Goal: Complete application form: Complete application form

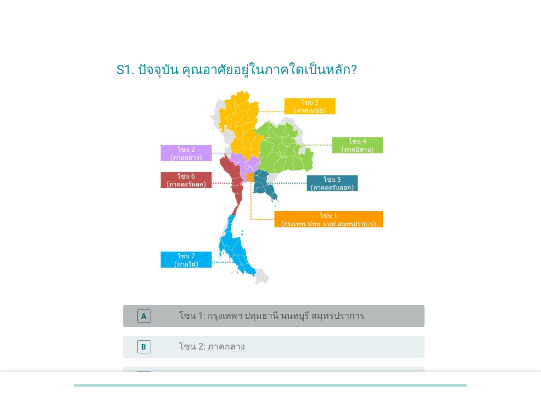
click at [300, 315] on label "โซน 1: กรุงเทพฯ ปทุมธานี นนทบุรี สมุทรปราการ" at bounding box center [272, 315] width 186 height 11
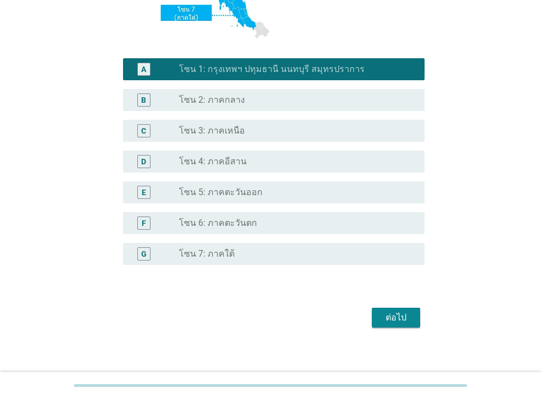
scroll to position [245, 0]
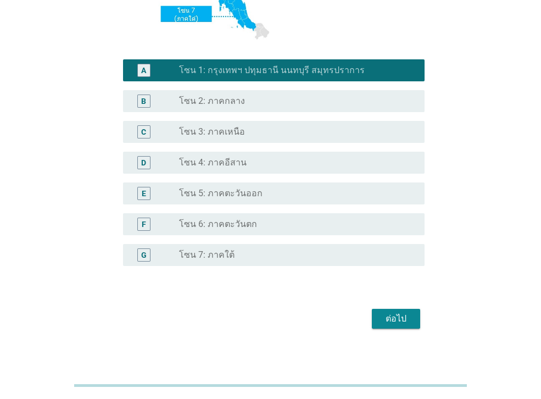
click at [405, 322] on div "ต่อไป" at bounding box center [395, 318] width 31 height 13
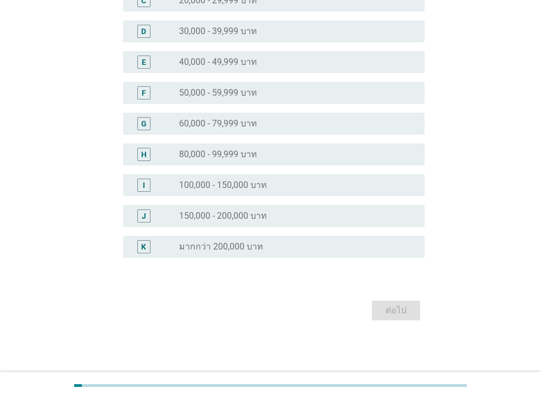
scroll to position [0, 0]
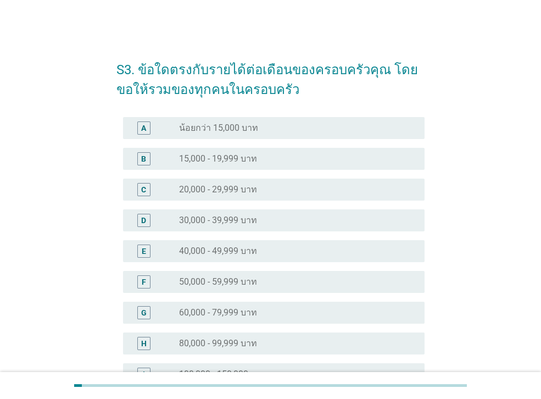
click at [248, 223] on label "30,000 - 39,999 บาท" at bounding box center [218, 220] width 78 height 11
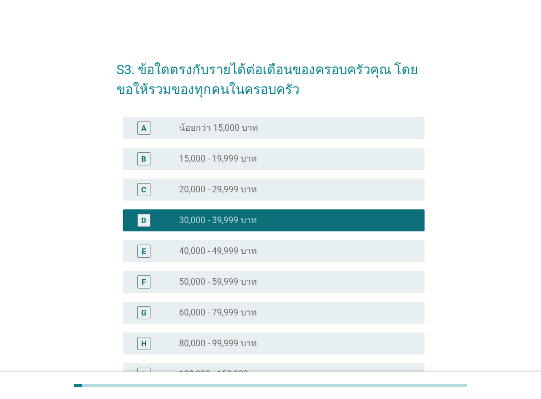
scroll to position [189, 0]
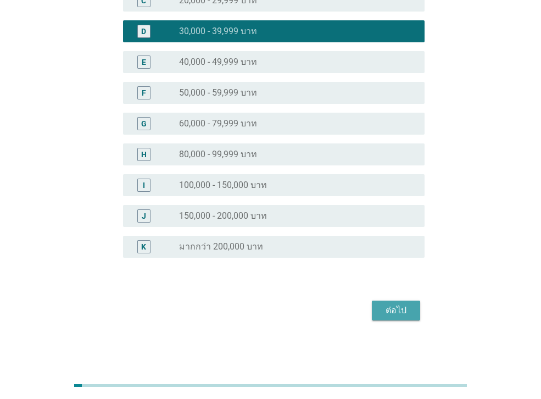
click at [386, 311] on div "ต่อไป" at bounding box center [395, 310] width 31 height 13
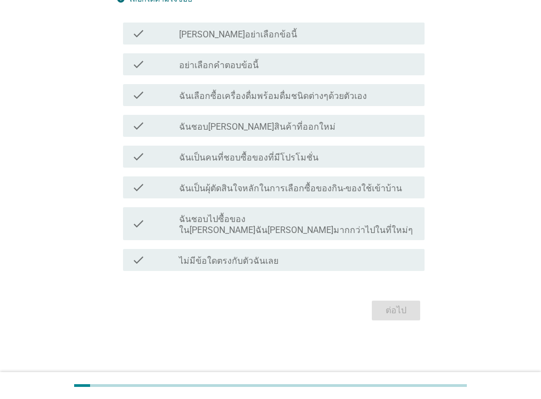
scroll to position [0, 0]
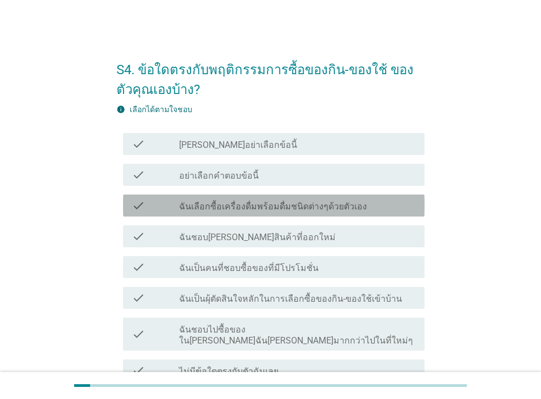
click at [271, 208] on label "ฉันเลือกซื้อเครื่องดื่มพร้อมดื่มชนิดต่างๆด้วยตัวเอง" at bounding box center [273, 206] width 188 height 11
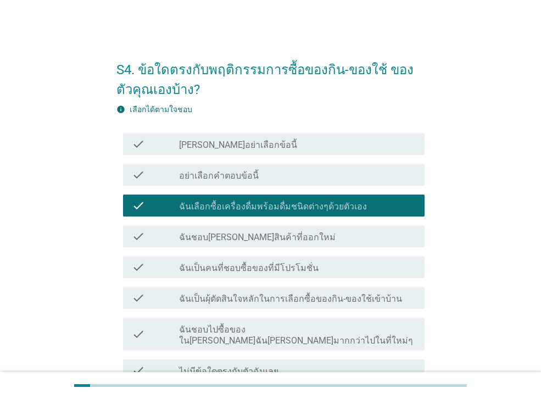
click at [271, 238] on label "ฉันชอบ[PERSON_NAME]สินค้าที่ออกใหม่" at bounding box center [257, 237] width 156 height 11
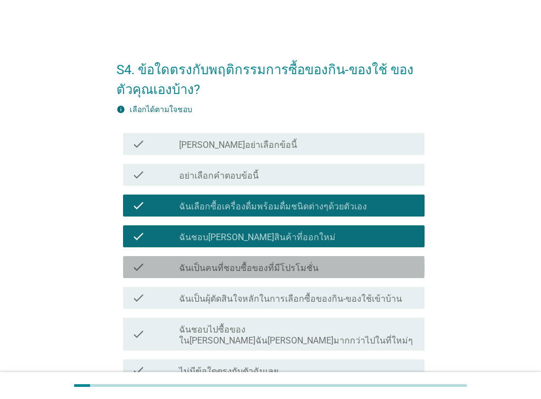
click at [271, 270] on label "ฉันเป็นคนที่ชอบซื้อของที่มีโปรโมชั่น" at bounding box center [248, 267] width 139 height 11
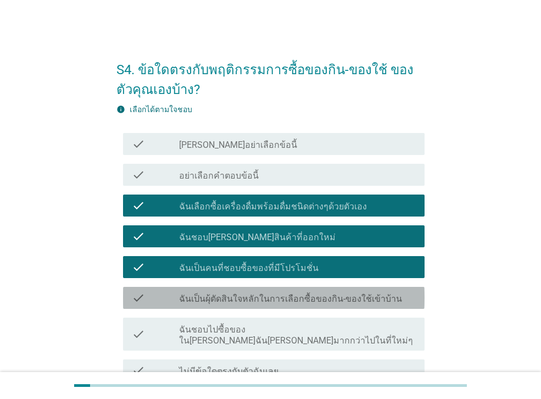
click at [271, 300] on label "ฉันเป็นผุ้ตัดสินใจหลักในการเลือกซื้อของกิน-ของใช้เข้าบ้าน" at bounding box center [290, 298] width 223 height 11
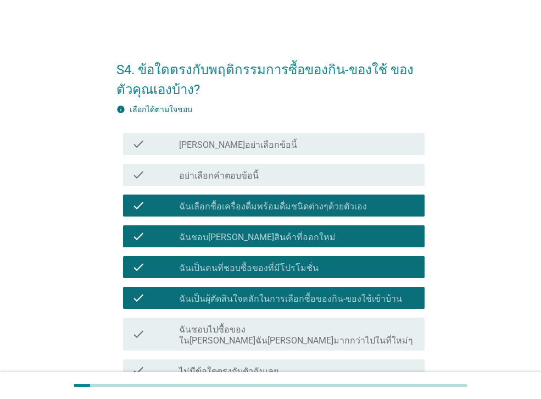
click at [266, 330] on label "ฉันชอบไปซื้อของใน[PERSON_NAME]ฉัน[PERSON_NAME]มากกว่าไปในที่ใหม่ๆ" at bounding box center [297, 335] width 237 height 22
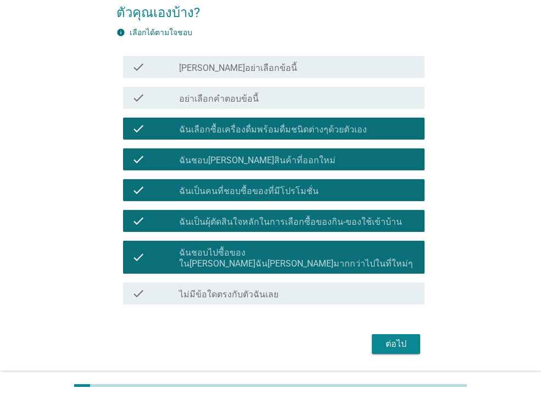
scroll to position [99, 0]
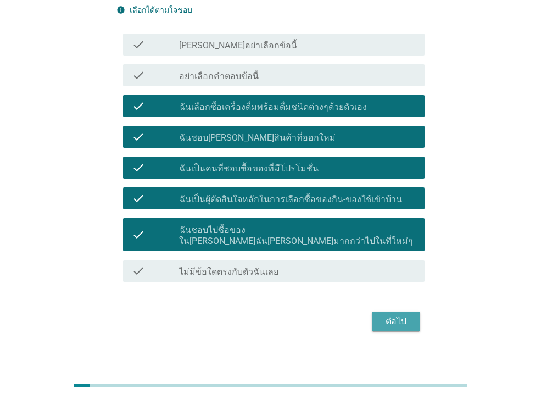
click at [403, 315] on div "ต่อไป" at bounding box center [395, 321] width 31 height 13
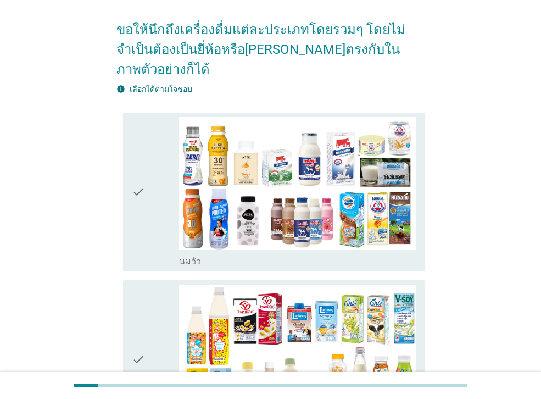
scroll to position [0, 0]
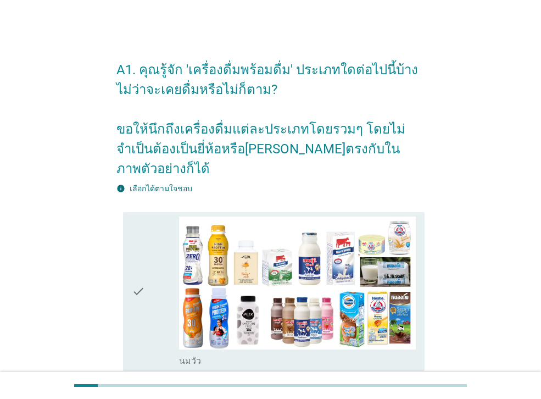
click at [143, 289] on icon "check" at bounding box center [138, 291] width 13 height 150
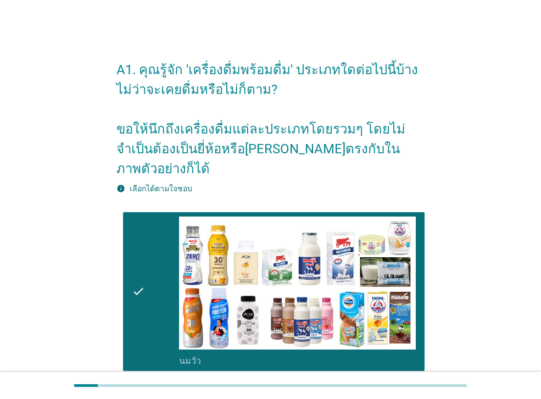
scroll to position [349, 0]
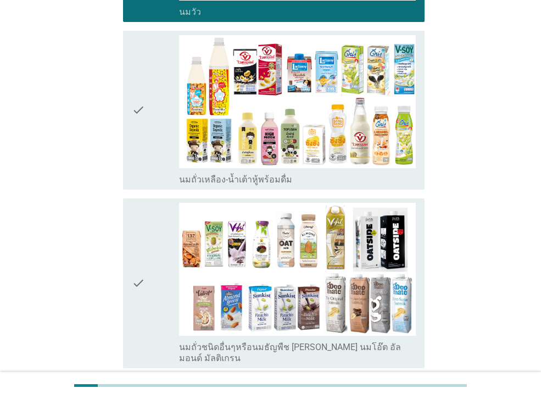
click at [141, 126] on icon "check" at bounding box center [138, 110] width 13 height 150
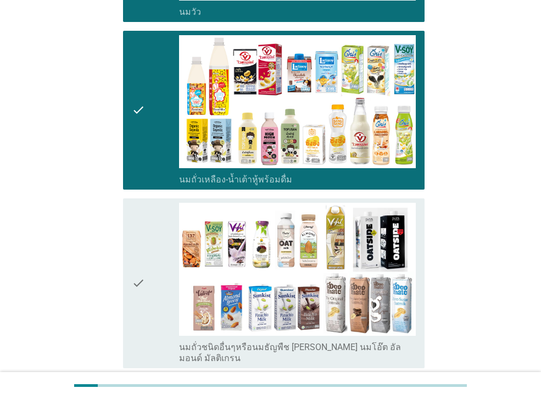
drag, startPoint x: 130, startPoint y: 262, endPoint x: 129, endPoint y: 254, distance: 8.3
click at [129, 261] on div "check check_box_outline_blank นมถั่วชนิดอื่นๆหรือนมธัญพืช [PERSON_NAME] นมโอ๊ต …" at bounding box center [273, 283] width 301 height 170
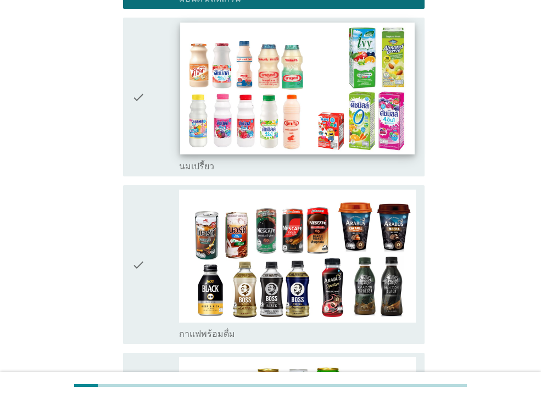
scroll to position [704, 0]
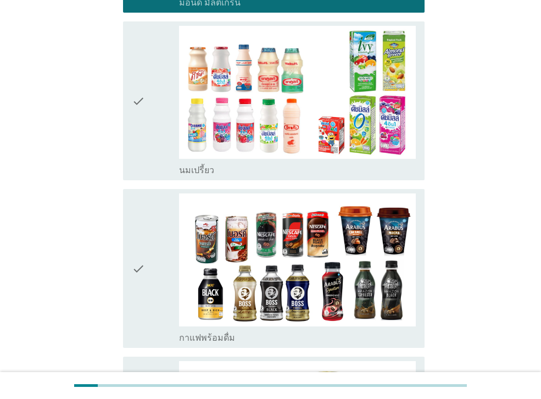
click at [142, 125] on icon "check" at bounding box center [138, 101] width 13 height 150
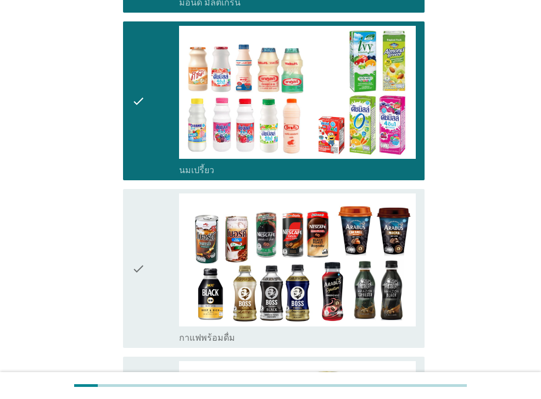
click at [137, 218] on icon "check" at bounding box center [138, 268] width 13 height 150
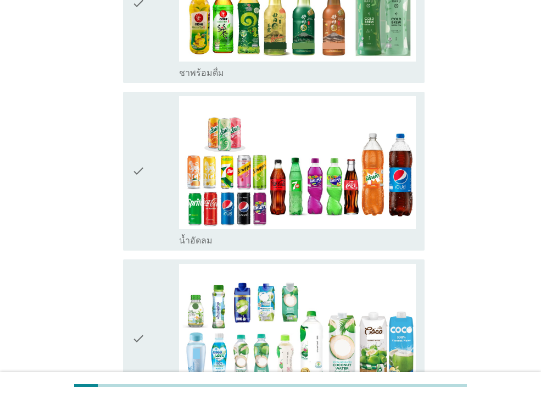
scroll to position [1132, 0]
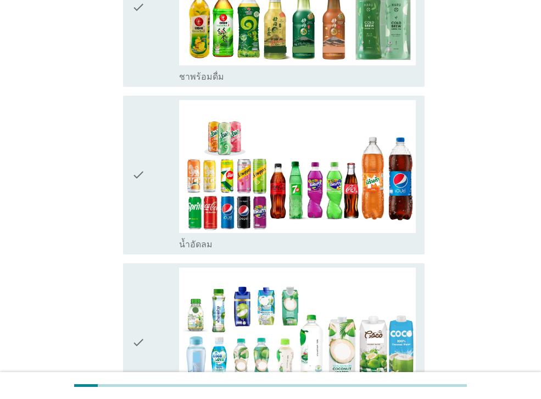
click at [152, 66] on div "check" at bounding box center [155, 7] width 47 height 150
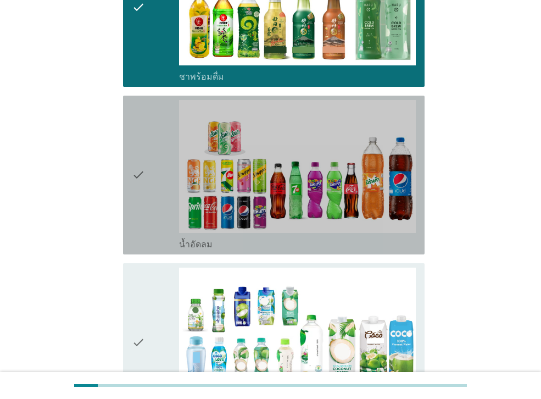
click at [151, 139] on div "check" at bounding box center [155, 175] width 47 height 150
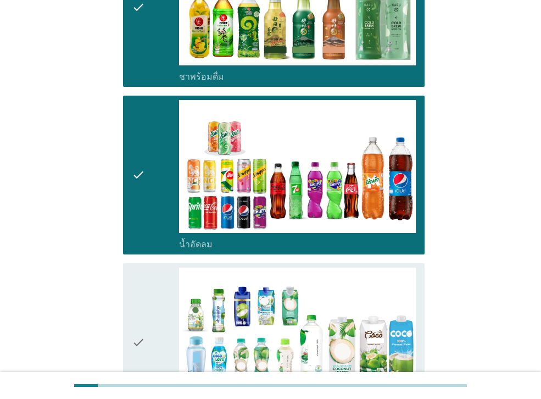
click at [155, 267] on div "check" at bounding box center [155, 342] width 47 height 150
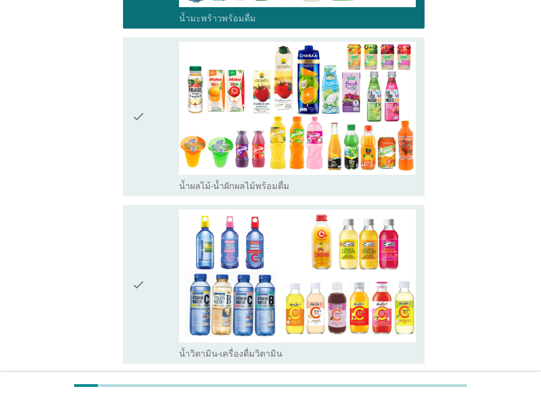
scroll to position [1552, 0]
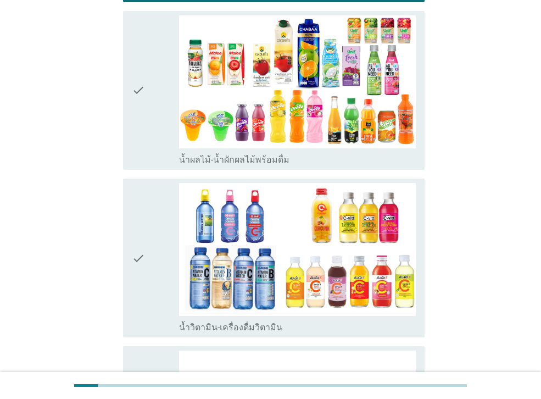
click at [159, 117] on div "check" at bounding box center [155, 90] width 47 height 150
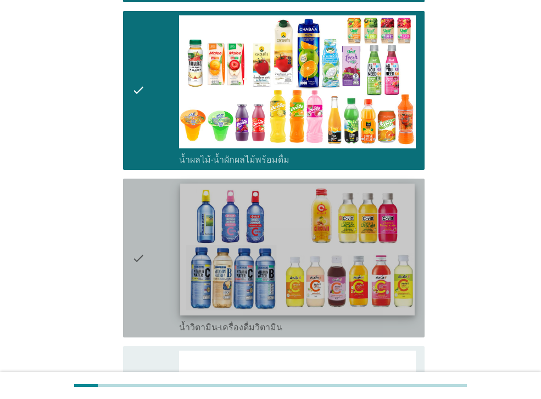
drag, startPoint x: 147, startPoint y: 202, endPoint x: 189, endPoint y: 176, distance: 50.3
click at [147, 201] on div "check" at bounding box center [155, 258] width 47 height 150
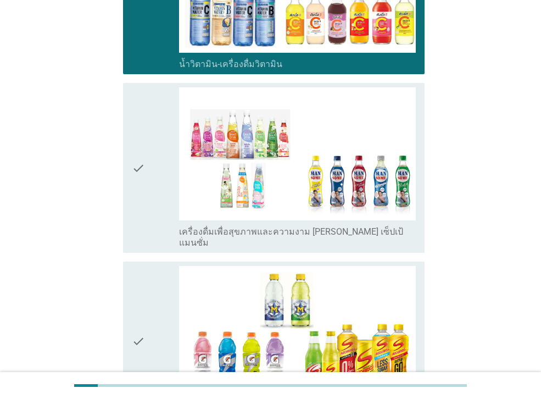
scroll to position [1931, 0]
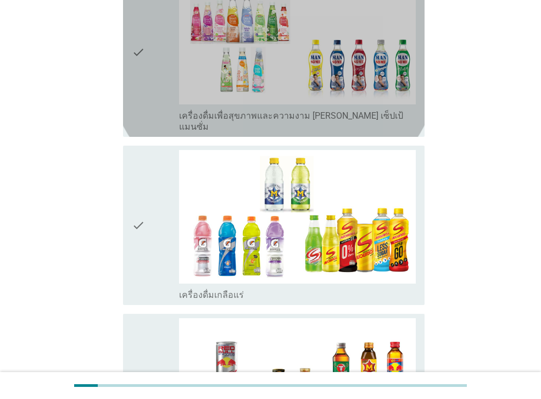
click at [163, 53] on div "check" at bounding box center [155, 51] width 47 height 161
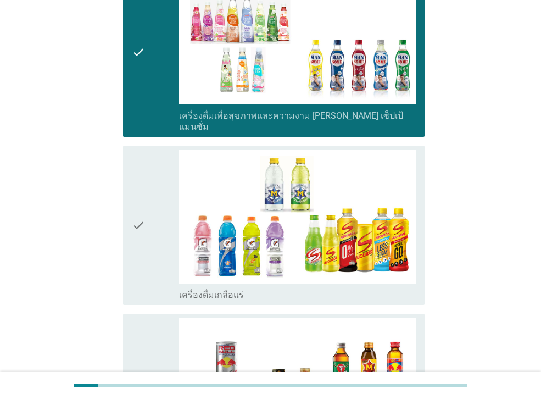
click at [155, 167] on div "check" at bounding box center [155, 225] width 47 height 150
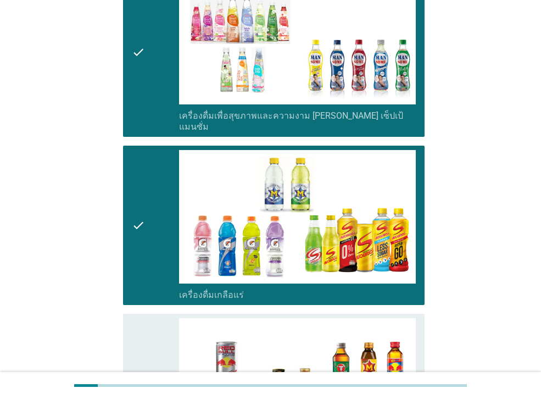
click at [130, 322] on div "check check_box_outline_blank เครื่องดื่ม[PERSON_NAME]กำลัง" at bounding box center [273, 392] width 301 height 159
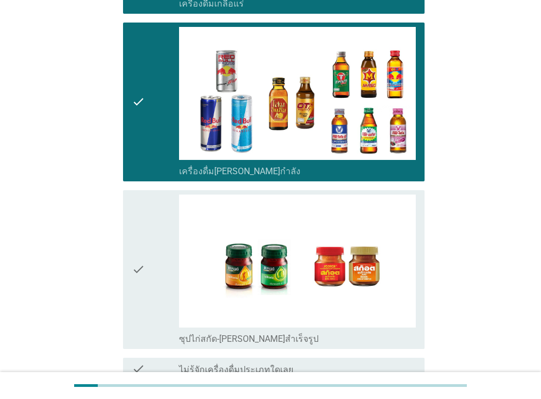
scroll to position [2243, 0]
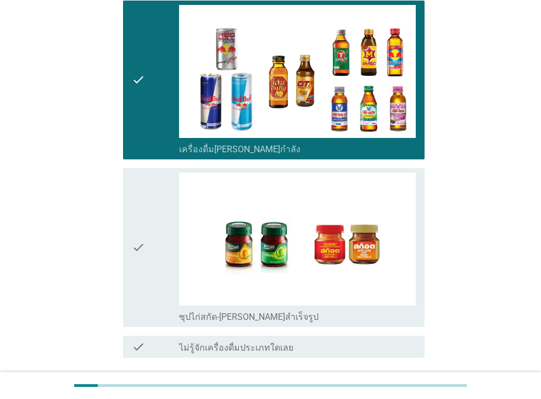
click at [153, 233] on div "check" at bounding box center [155, 247] width 47 height 150
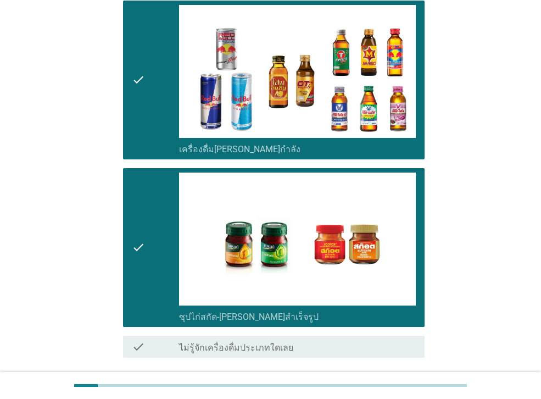
click at [394, 387] on button "ต่อไป" at bounding box center [396, 397] width 48 height 20
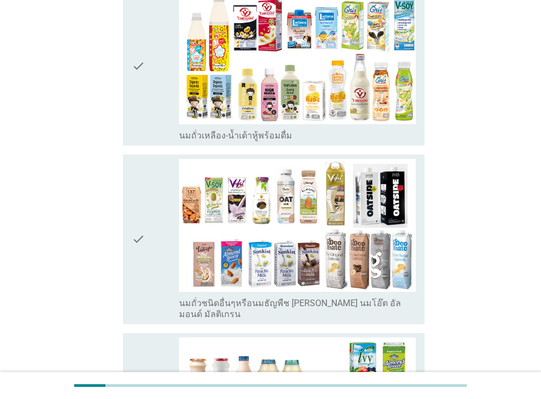
scroll to position [321, 0]
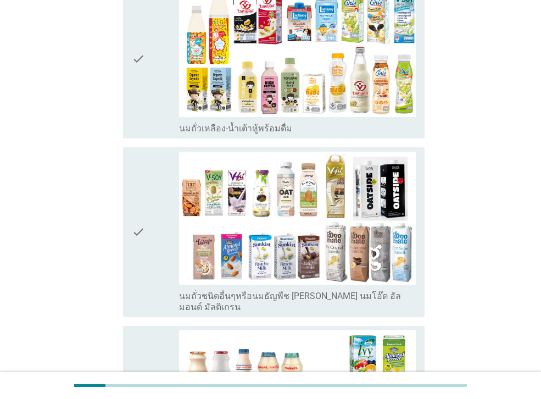
click at [136, 111] on icon "check" at bounding box center [138, 59] width 13 height 150
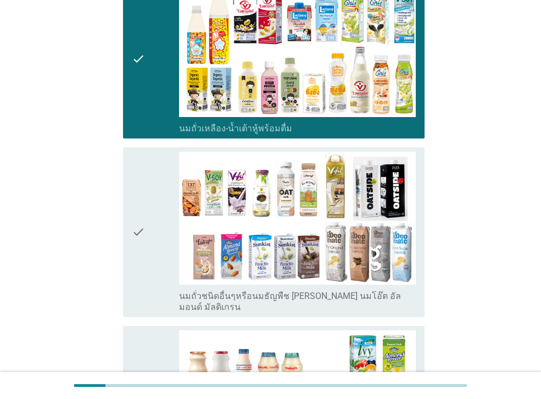
click at [144, 210] on icon "check" at bounding box center [138, 232] width 13 height 161
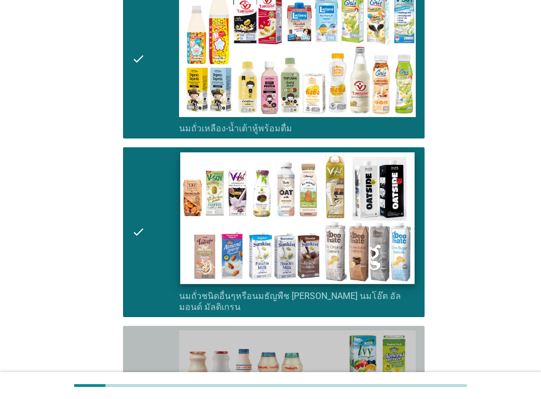
drag, startPoint x: 136, startPoint y: 354, endPoint x: 287, endPoint y: 241, distance: 188.6
click at [136, 354] on icon "check" at bounding box center [138, 405] width 13 height 150
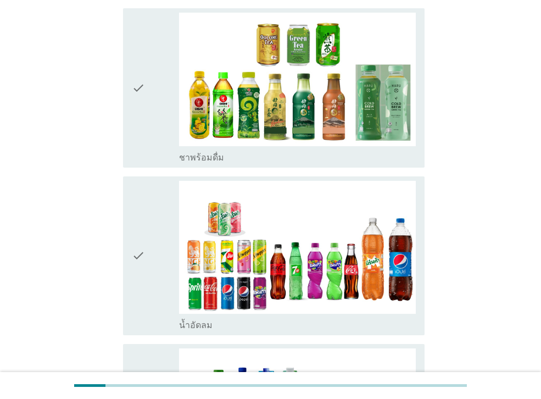
scroll to position [984, 0]
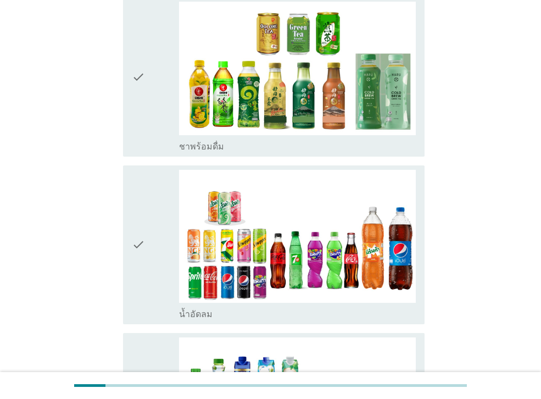
click at [151, 119] on div "check" at bounding box center [155, 77] width 47 height 150
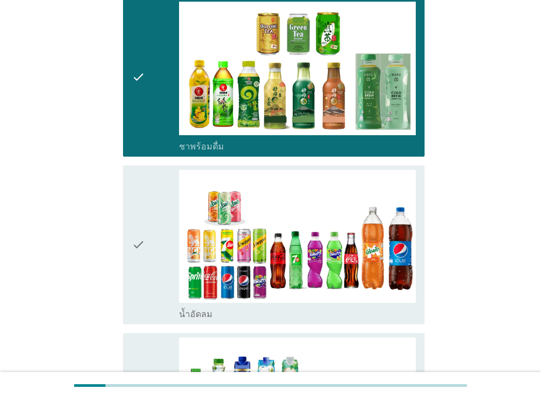
click at [145, 195] on div "check" at bounding box center [155, 245] width 47 height 150
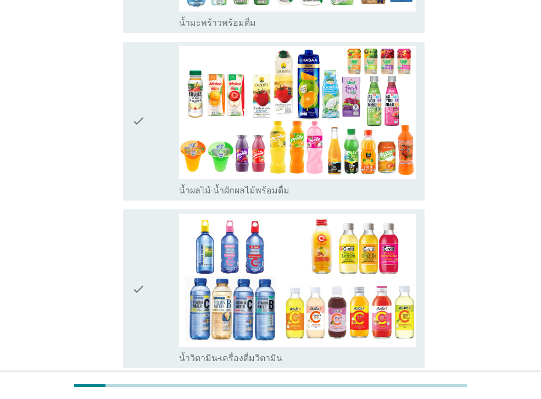
scroll to position [1449, 0]
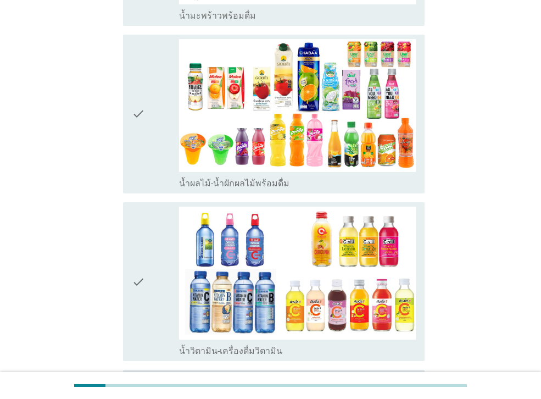
drag, startPoint x: 141, startPoint y: 137, endPoint x: 140, endPoint y: 169, distance: 31.9
click at [141, 137] on icon "check" at bounding box center [138, 114] width 13 height 150
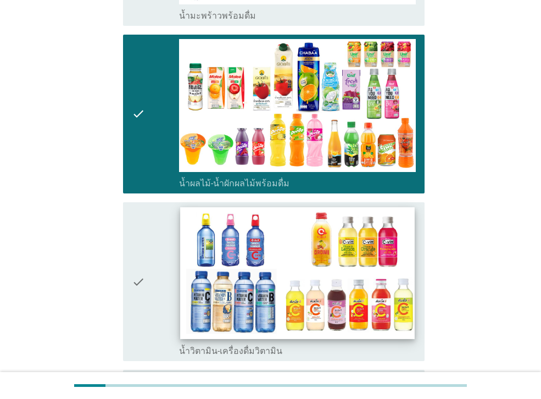
drag, startPoint x: 138, startPoint y: 259, endPoint x: 246, endPoint y: 229, distance: 112.3
click at [138, 259] on icon "check" at bounding box center [138, 281] width 13 height 150
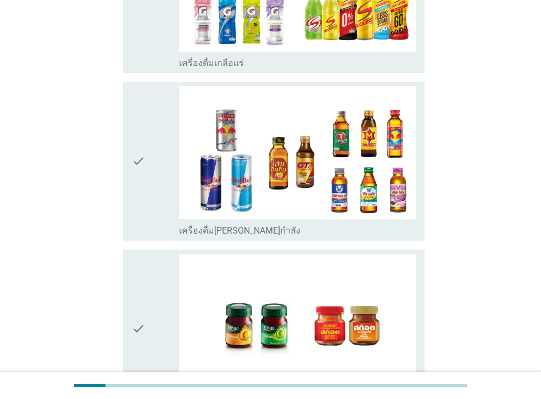
scroll to position [2105, 0]
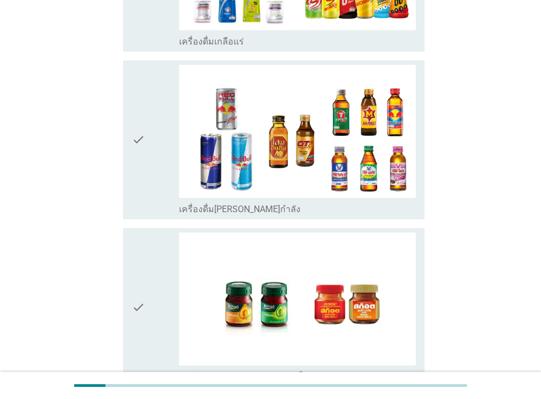
click at [157, 268] on div "check" at bounding box center [155, 307] width 47 height 150
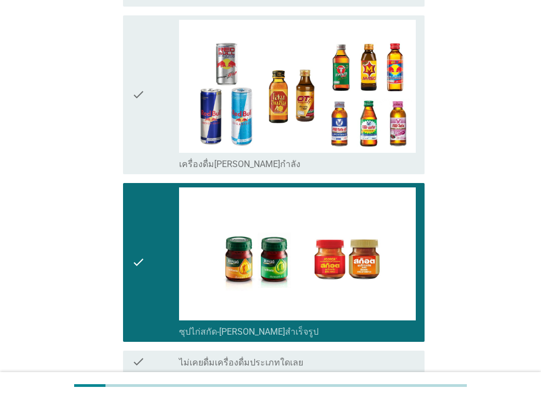
scroll to position [2218, 0]
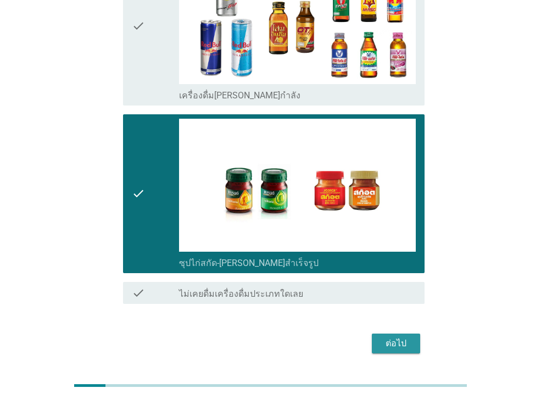
click at [393, 336] on div "ต่อไป" at bounding box center [395, 342] width 31 height 13
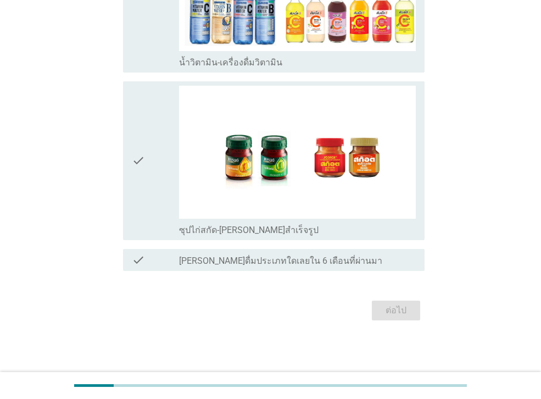
scroll to position [0, 0]
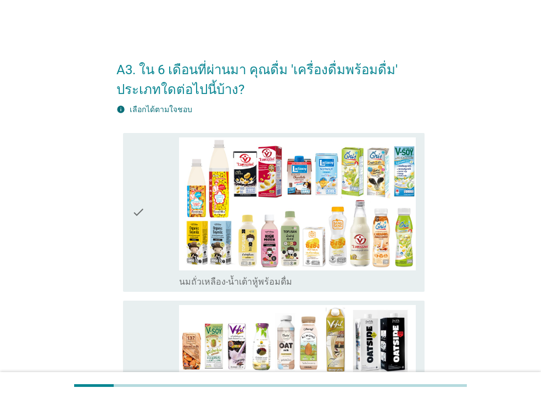
click at [134, 219] on icon "check" at bounding box center [138, 212] width 13 height 150
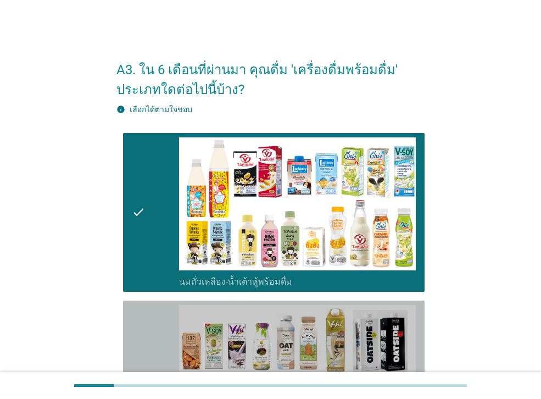
drag, startPoint x: 141, startPoint y: 323, endPoint x: 141, endPoint y: 317, distance: 6.0
click at [141, 322] on icon "check" at bounding box center [138, 385] width 13 height 161
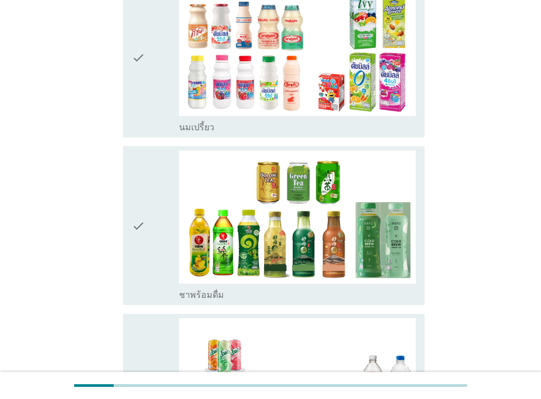
scroll to position [512, 0]
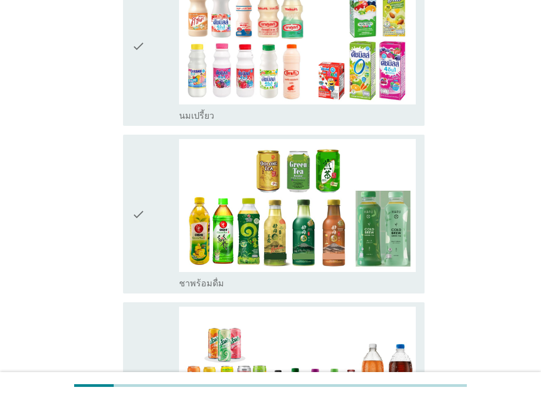
drag, startPoint x: 153, startPoint y: 168, endPoint x: 154, endPoint y: 126, distance: 41.7
click at [153, 168] on div "check" at bounding box center [155, 214] width 47 height 150
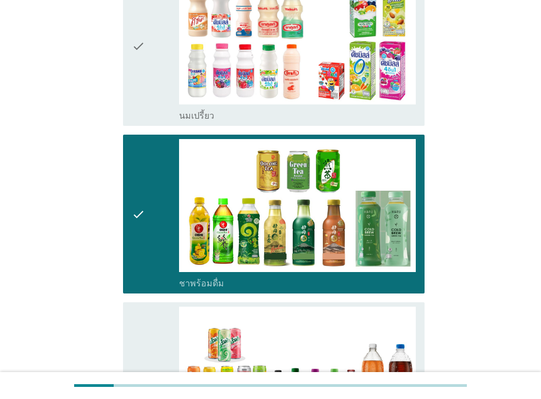
click at [156, 70] on div "check" at bounding box center [155, 46] width 47 height 150
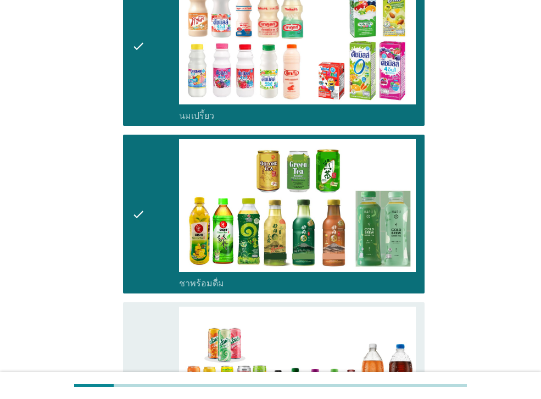
drag, startPoint x: 145, startPoint y: 336, endPoint x: 149, endPoint y: 330, distance: 6.4
click at [146, 335] on div "check" at bounding box center [155, 381] width 47 height 150
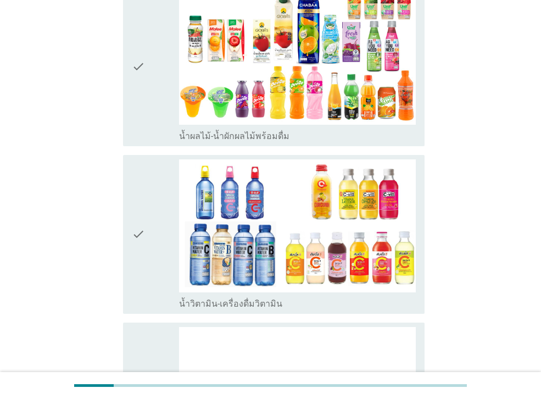
scroll to position [996, 0]
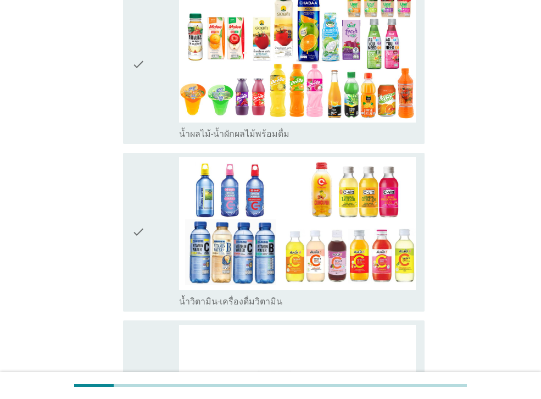
click at [153, 100] on div "check" at bounding box center [155, 64] width 47 height 150
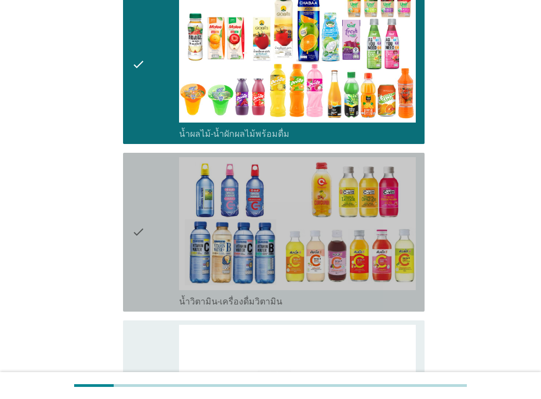
click at [147, 193] on div "check" at bounding box center [155, 232] width 47 height 150
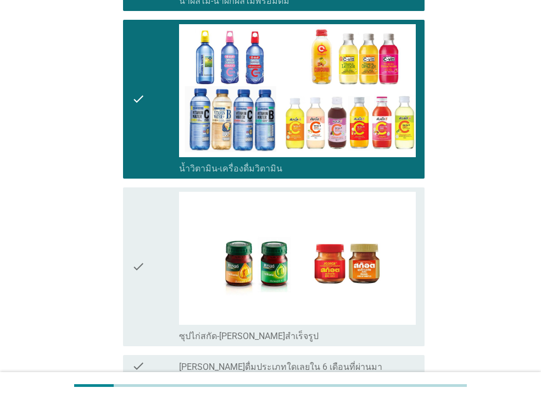
scroll to position [1209, 0]
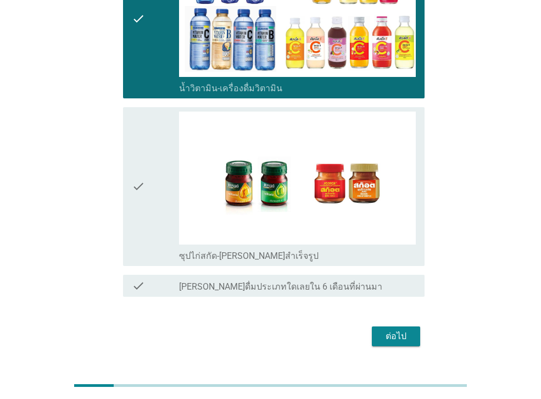
click at [390, 329] on div "ต่อไป" at bounding box center [395, 335] width 31 height 13
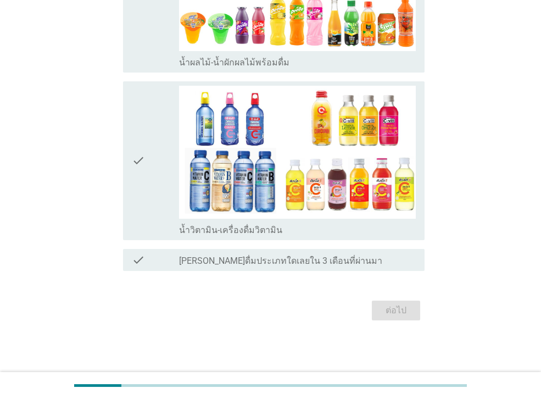
scroll to position [0, 0]
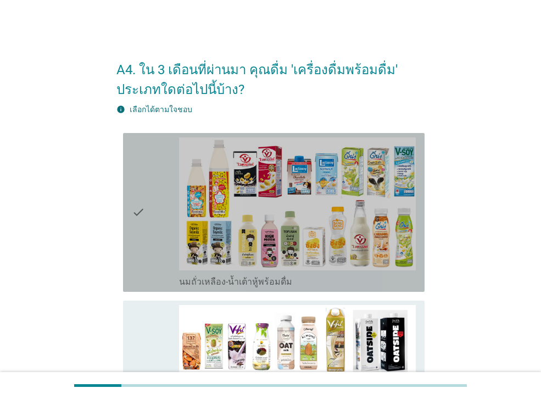
click at [139, 226] on icon "check" at bounding box center [138, 212] width 13 height 150
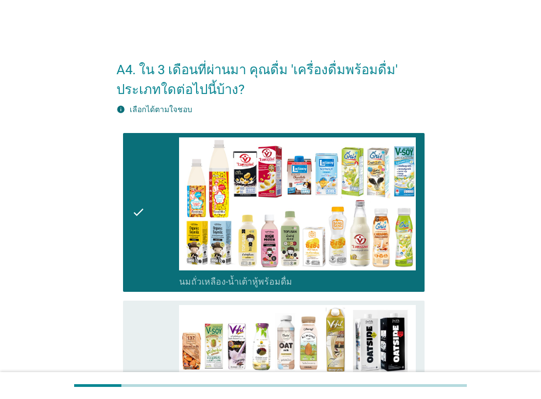
click at [148, 324] on div "check" at bounding box center [155, 385] width 47 height 161
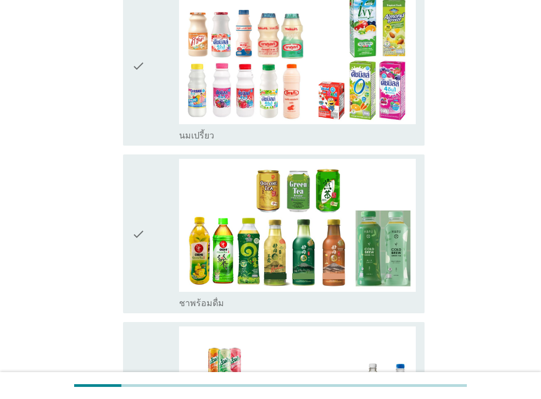
scroll to position [498, 0]
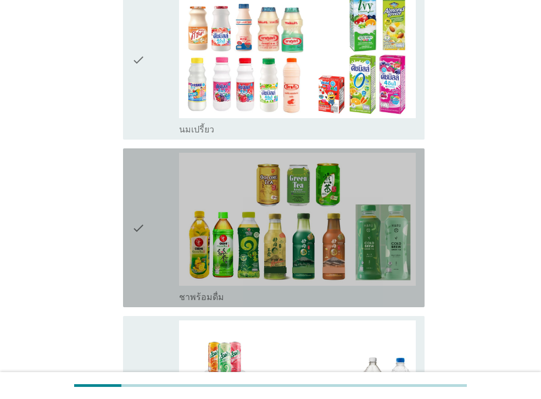
click at [136, 206] on icon "check" at bounding box center [138, 228] width 13 height 150
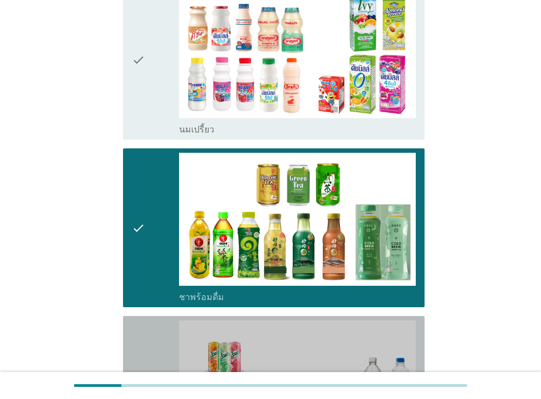
drag, startPoint x: 152, startPoint y: 327, endPoint x: 150, endPoint y: 294, distance: 33.5
click at [152, 327] on div "check" at bounding box center [155, 395] width 47 height 150
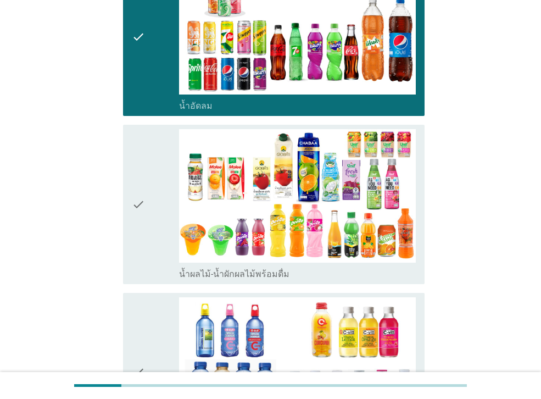
scroll to position [876, 0]
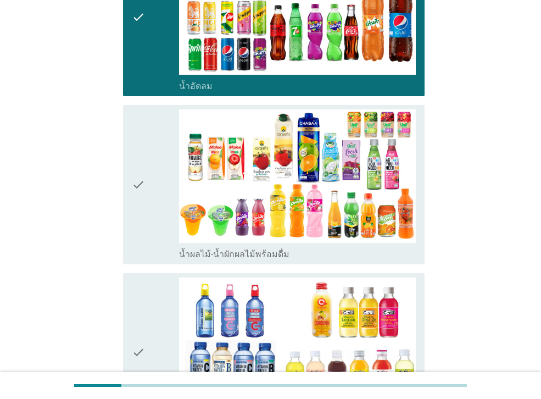
click at [144, 225] on icon "check" at bounding box center [138, 184] width 13 height 150
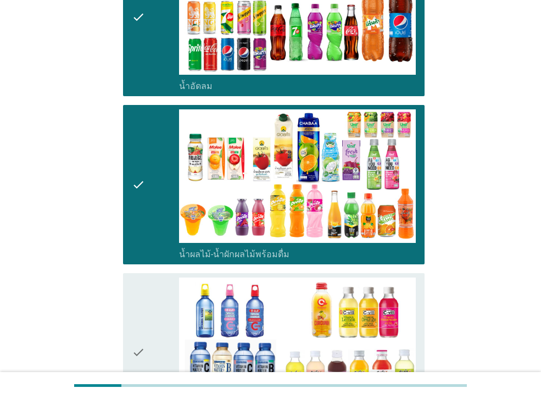
click at [132, 310] on icon "check" at bounding box center [138, 352] width 13 height 150
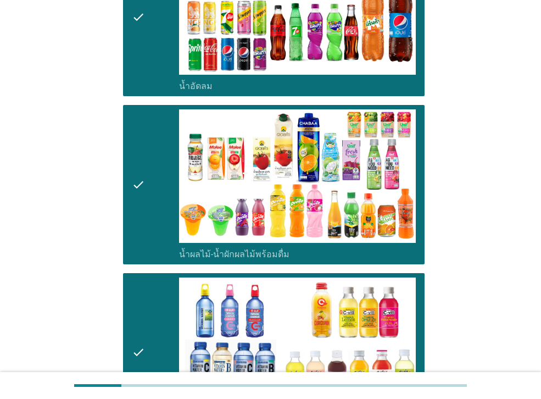
scroll to position [1057, 0]
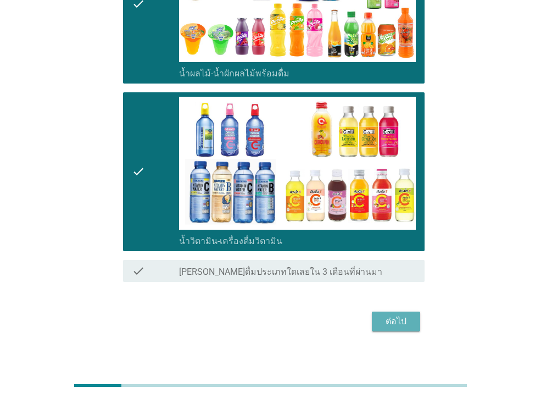
click at [397, 315] on div "ต่อไป" at bounding box center [395, 321] width 31 height 13
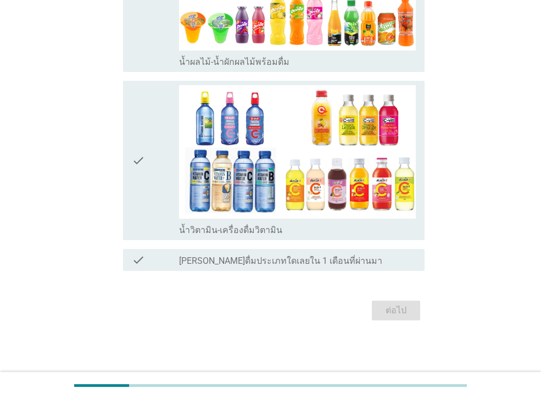
scroll to position [0, 0]
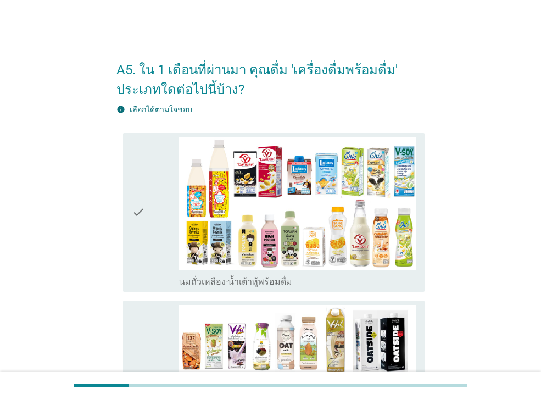
drag, startPoint x: 143, startPoint y: 237, endPoint x: 142, endPoint y: 254, distance: 17.1
click at [143, 237] on icon "check" at bounding box center [138, 212] width 13 height 150
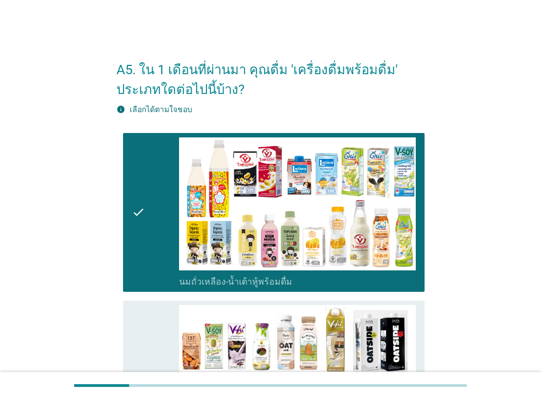
click at [139, 317] on icon "check" at bounding box center [138, 385] width 13 height 161
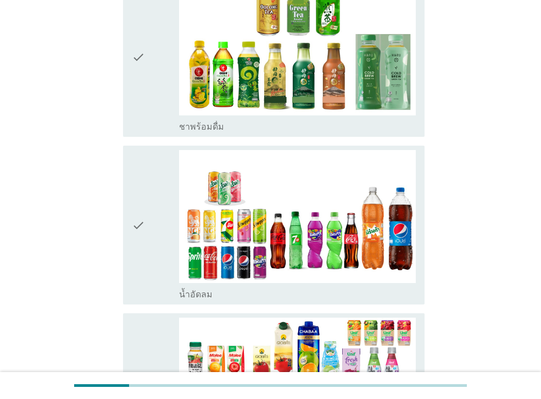
scroll to position [535, 0]
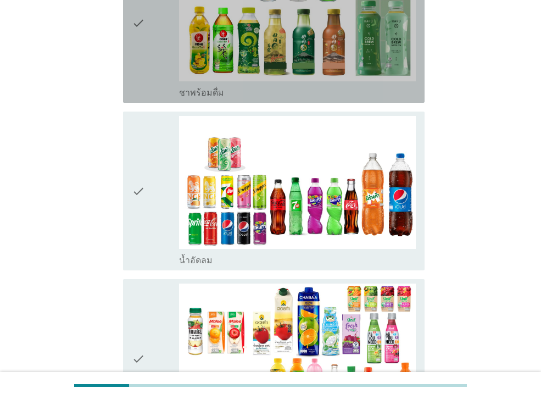
click at [137, 75] on icon "check" at bounding box center [138, 23] width 13 height 150
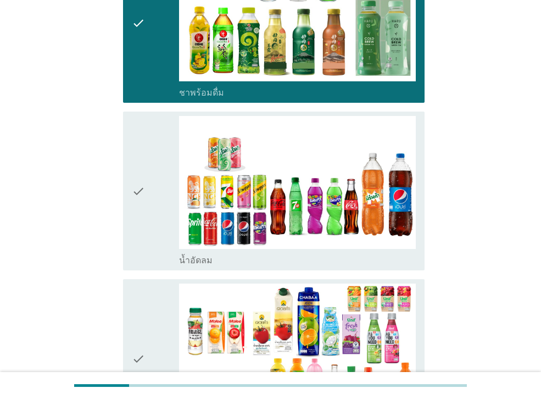
click at [141, 155] on icon "check" at bounding box center [138, 191] width 13 height 150
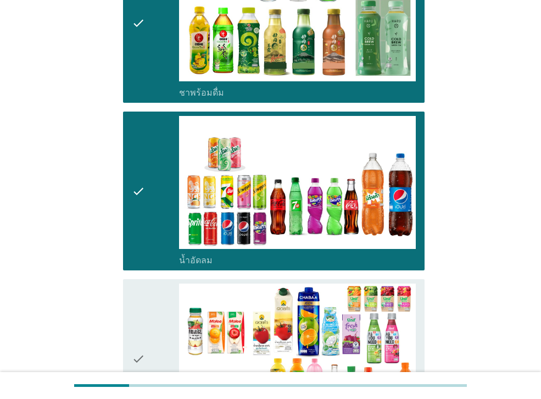
click at [155, 307] on div "check" at bounding box center [155, 358] width 47 height 150
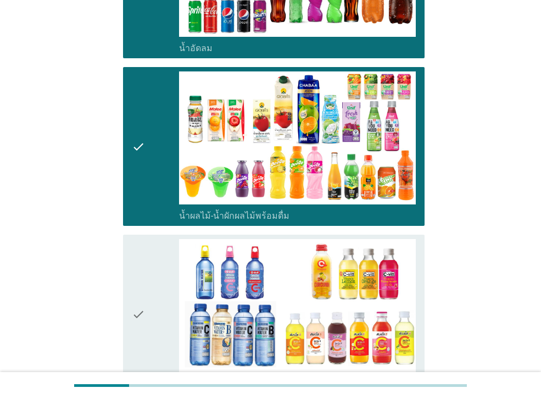
scroll to position [775, 0]
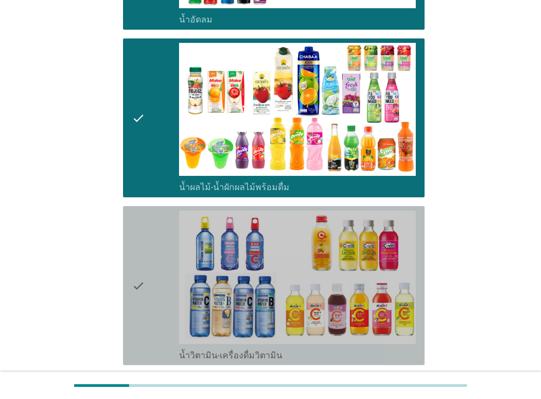
click at [135, 232] on icon "check" at bounding box center [138, 285] width 13 height 150
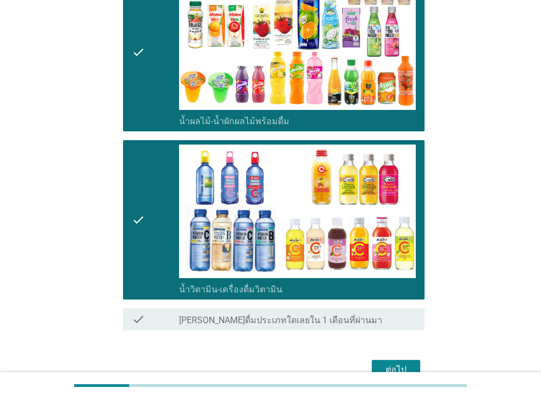
scroll to position [878, 0]
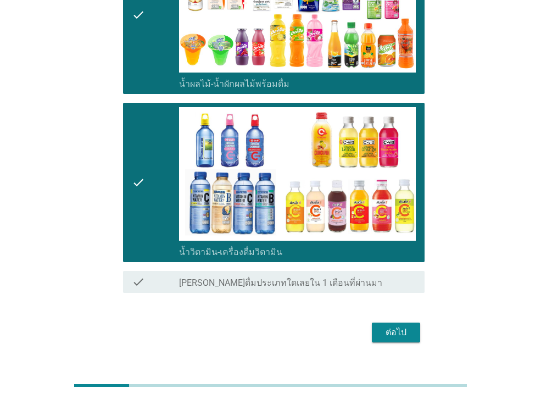
click at [399, 326] on div "ต่อไป" at bounding box center [395, 332] width 31 height 13
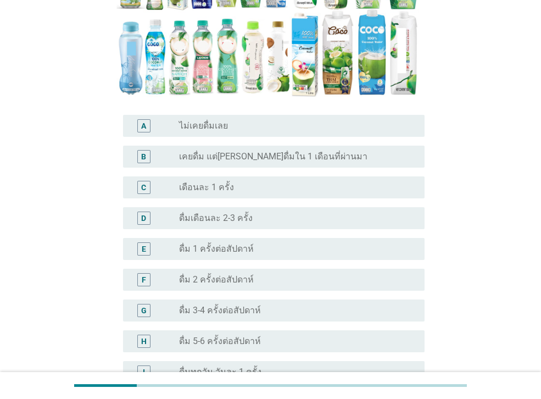
scroll to position [246, 0]
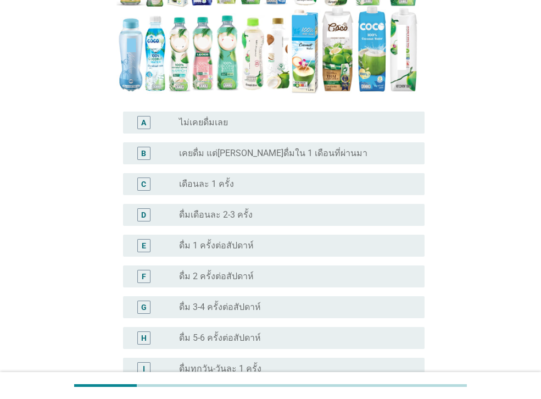
click at [364, 121] on div "radio_button_unchecked ไม่เคยดื่มเลย" at bounding box center [293, 122] width 228 height 11
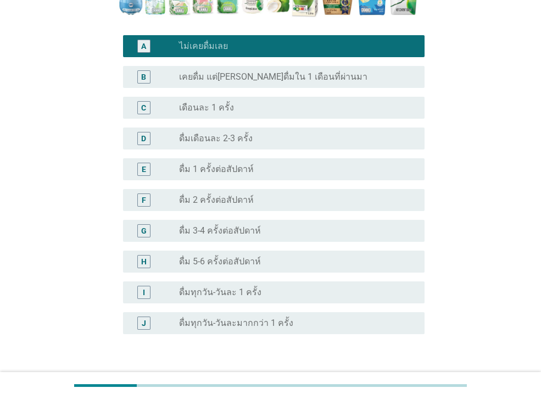
scroll to position [371, 0]
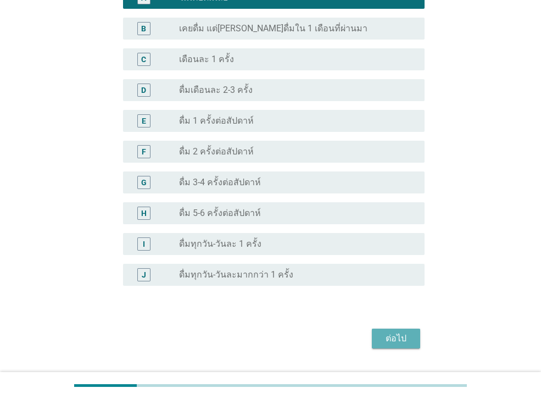
drag, startPoint x: 386, startPoint y: 338, endPoint x: 412, endPoint y: 319, distance: 32.2
click at [386, 337] on div "ต่อไป" at bounding box center [395, 338] width 31 height 13
